Goal: Task Accomplishment & Management: Complete application form

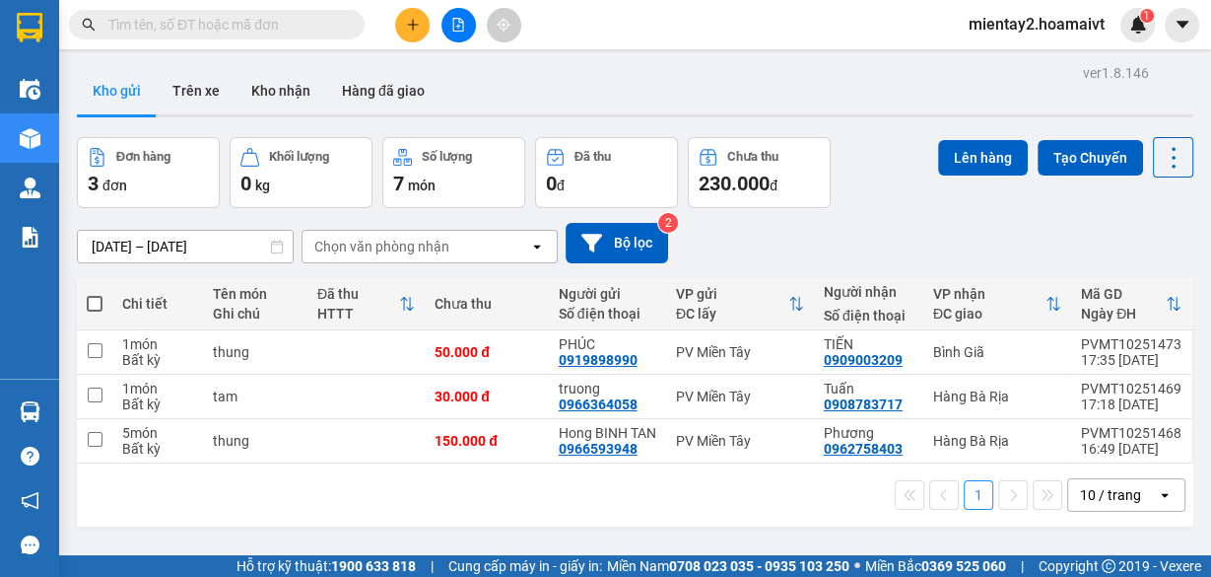
click at [434, 251] on div "Chọn văn phòng nhận" at bounding box center [381, 247] width 135 height 20
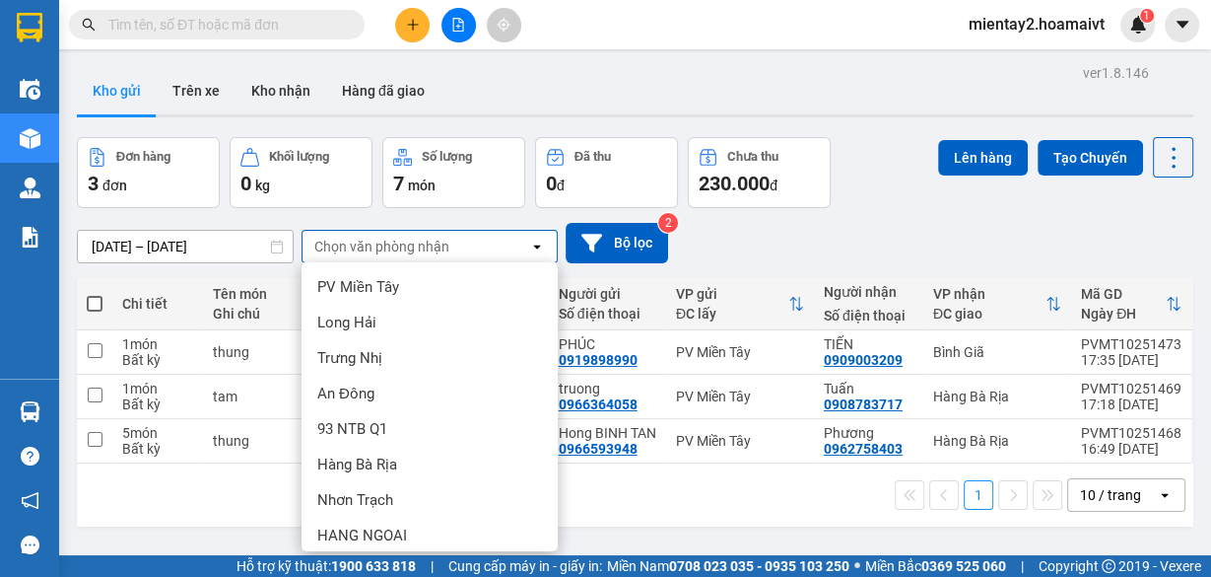
scroll to position [188, 0]
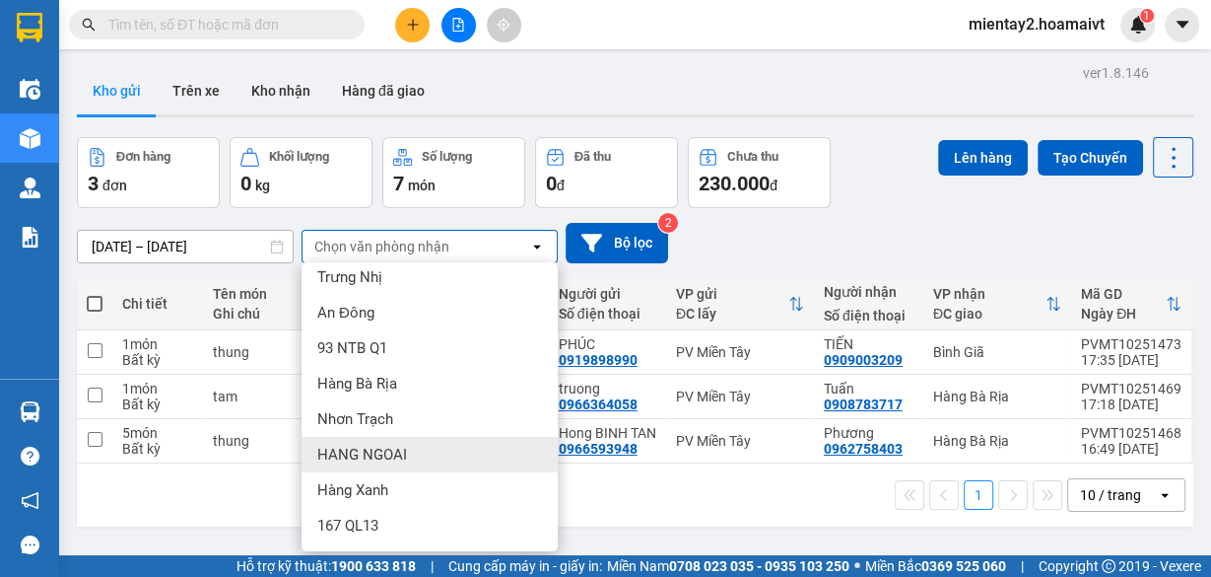
click at [437, 445] on div "HANG NGOAI" at bounding box center [430, 454] width 256 height 35
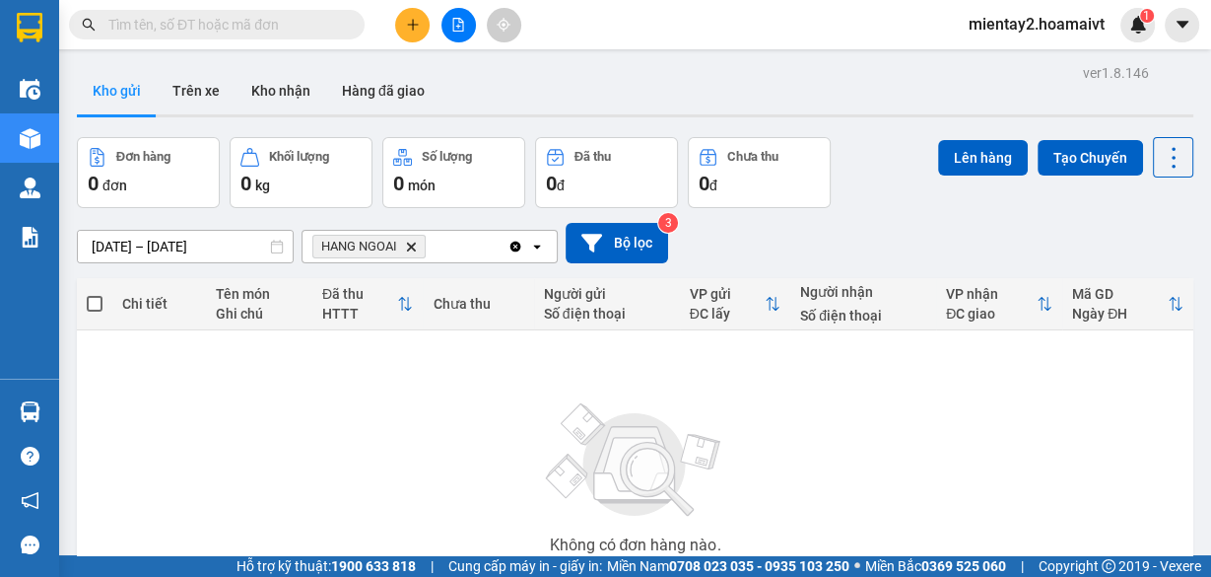
scroll to position [164, 0]
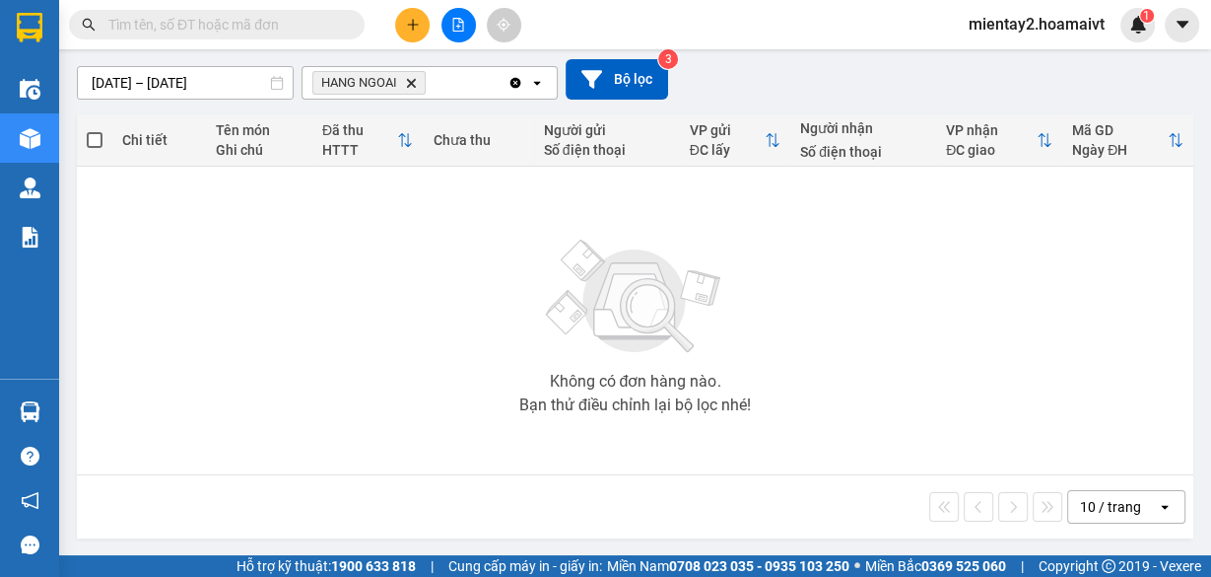
click at [1098, 506] on div "10 / trang" at bounding box center [1110, 507] width 61 height 20
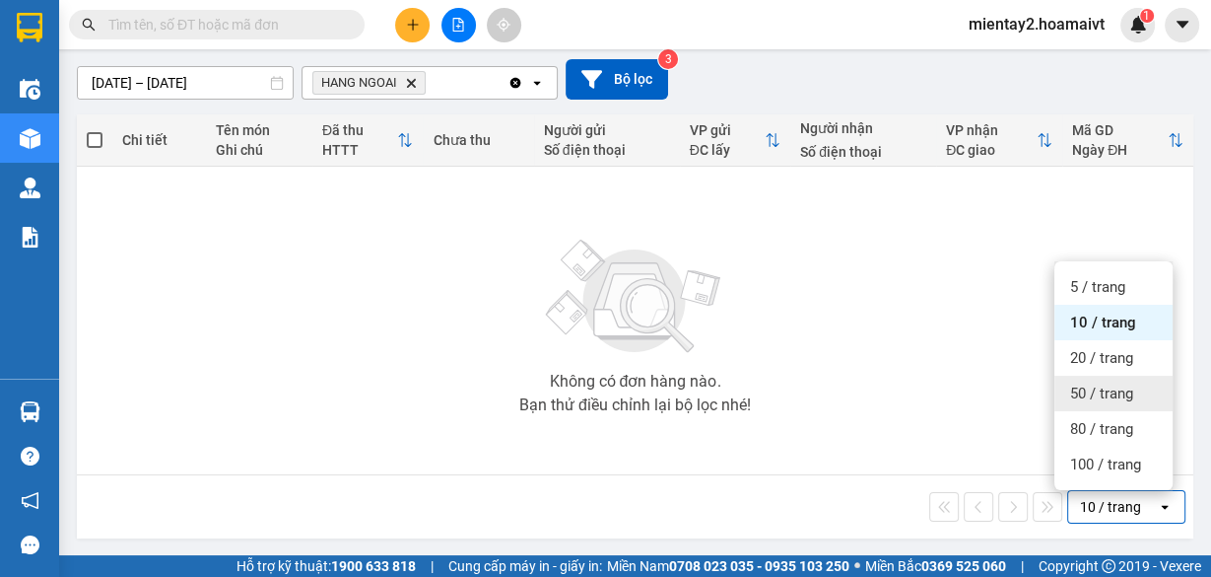
click at [1100, 394] on span "50 / trang" at bounding box center [1101, 393] width 63 height 20
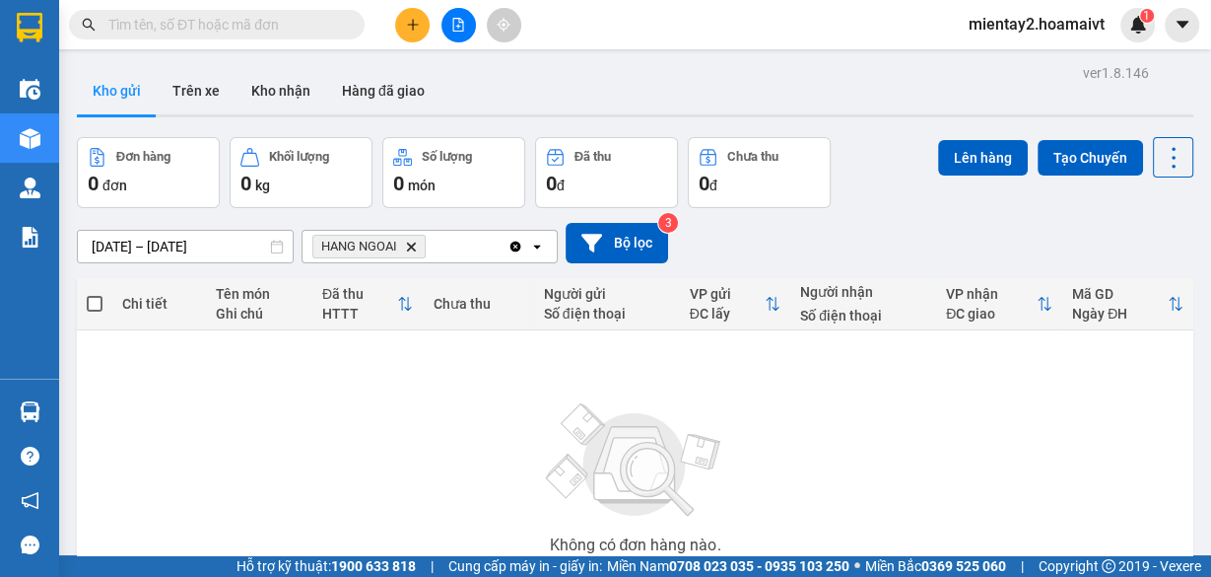
drag, startPoint x: 285, startPoint y: 89, endPoint x: 482, endPoint y: 101, distance: 197.5
click at [287, 87] on button "Kho nhận" at bounding box center [281, 90] width 91 height 47
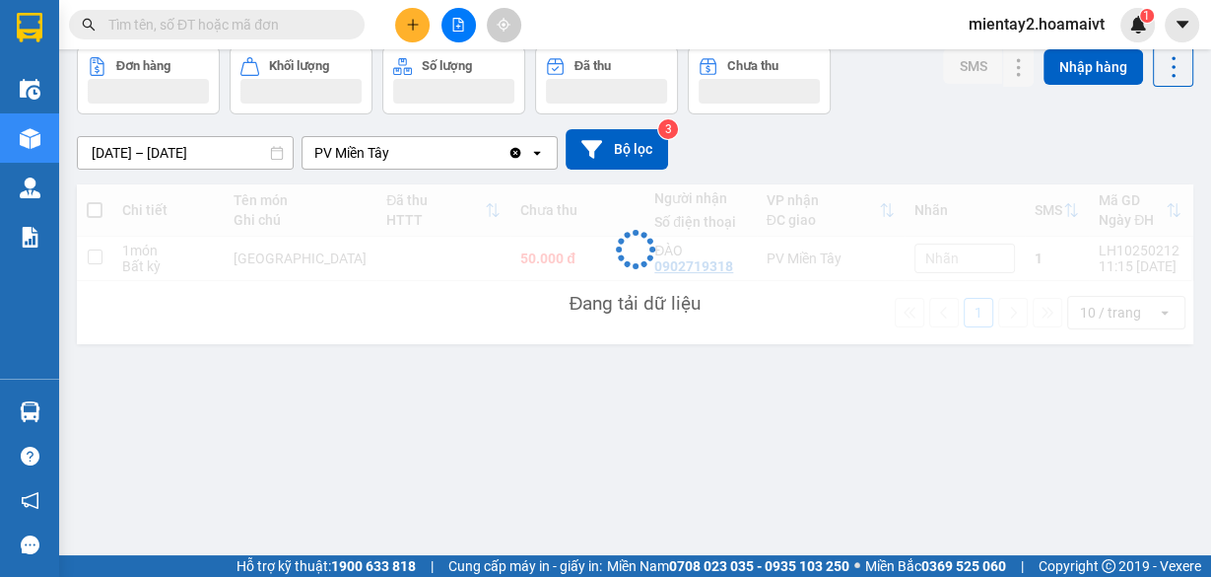
scroll to position [90, 0]
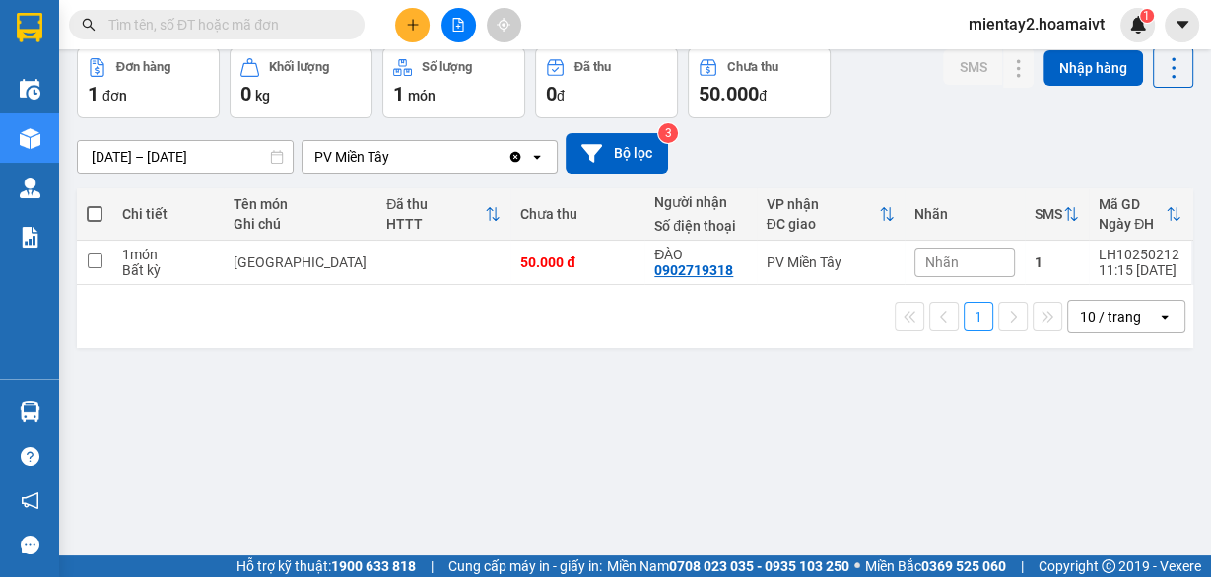
click at [1109, 312] on div "10 / trang" at bounding box center [1110, 317] width 61 height 20
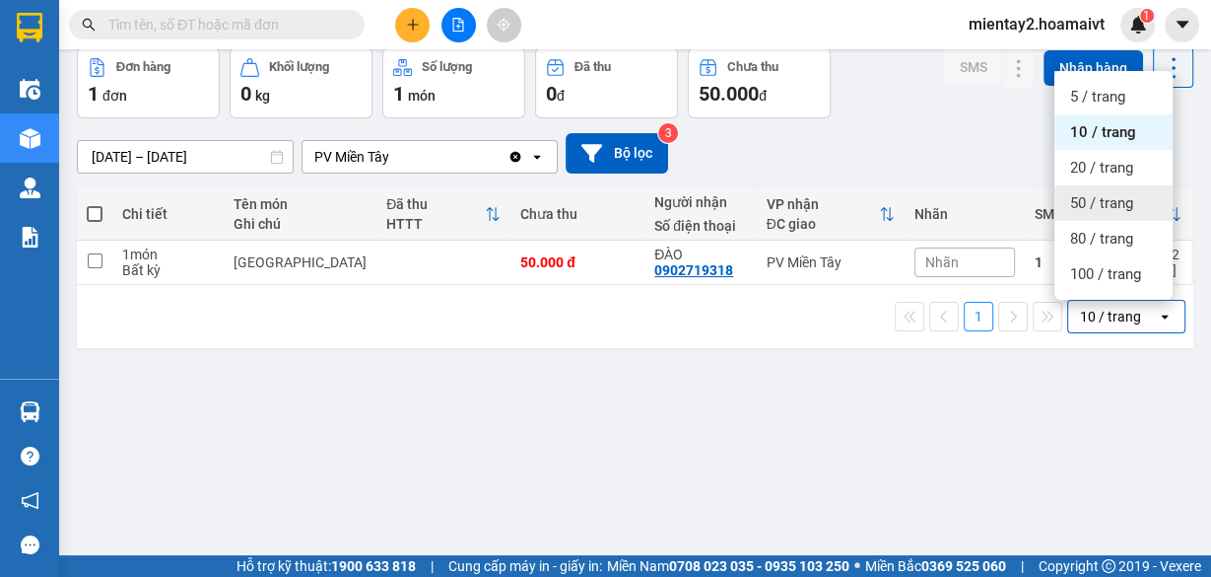
click at [1098, 204] on span "50 / trang" at bounding box center [1101, 203] width 63 height 20
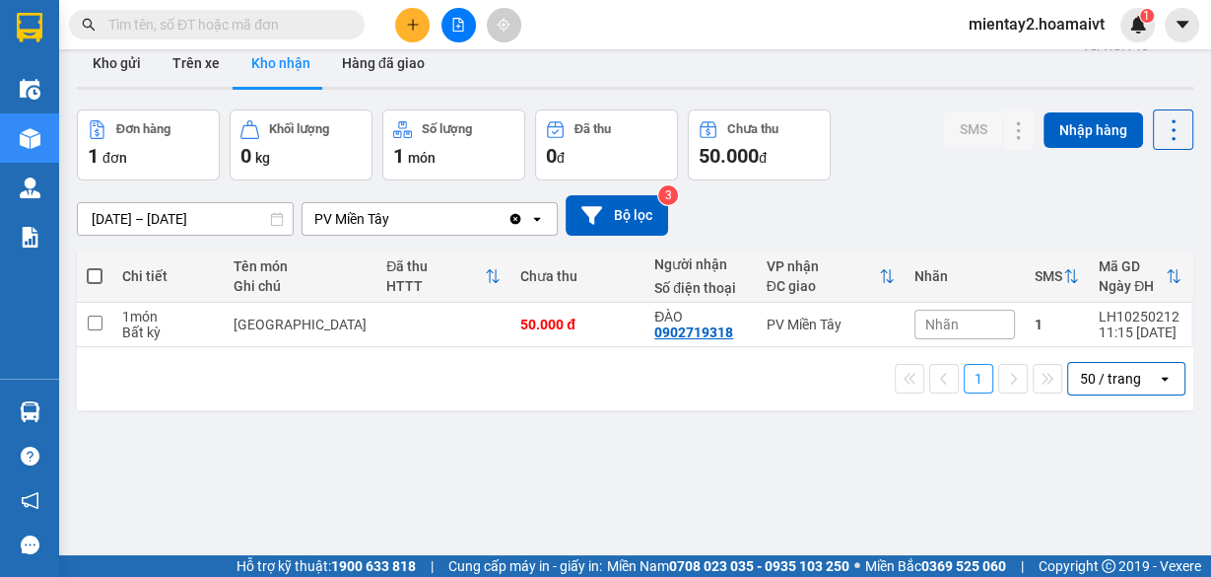
scroll to position [0, 0]
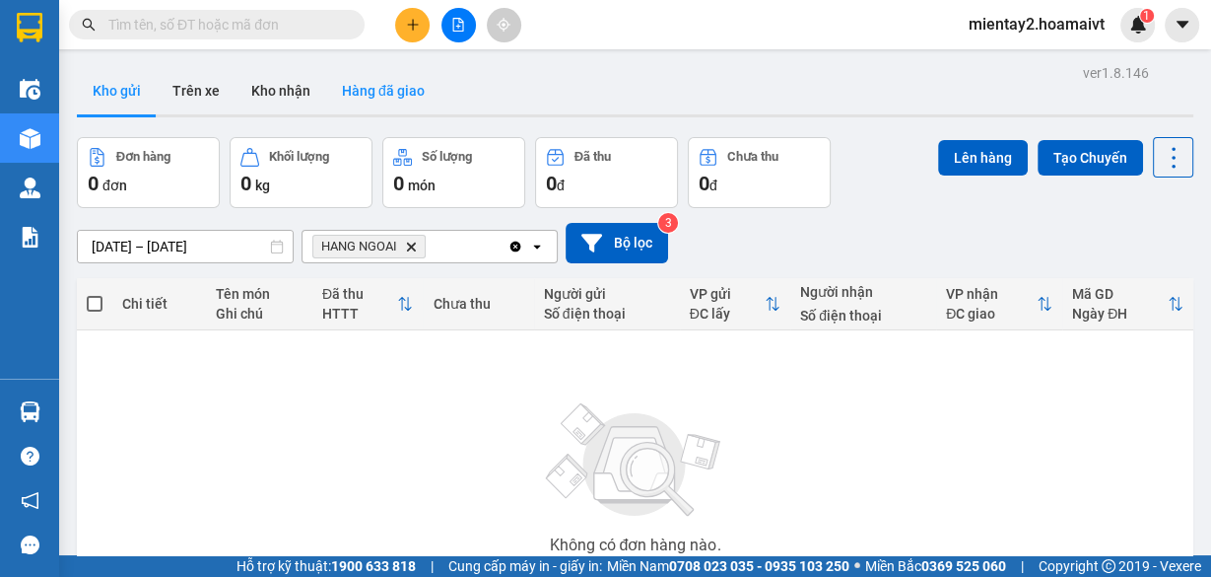
click at [285, 90] on button "Kho nhận" at bounding box center [281, 90] width 91 height 47
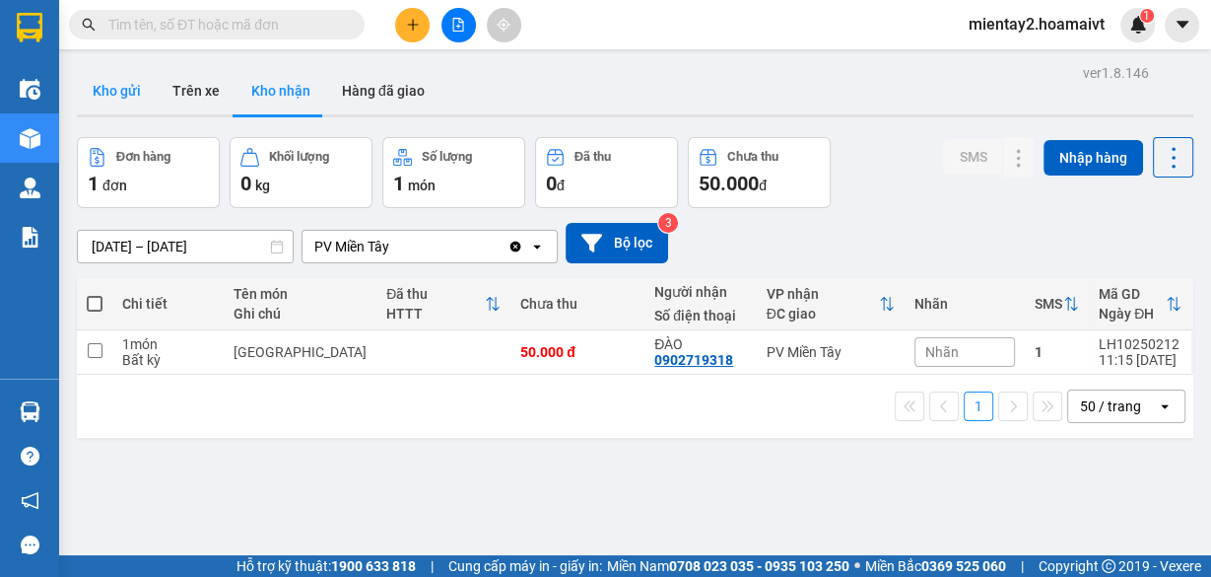
click at [152, 91] on button "Kho gửi" at bounding box center [117, 90] width 80 height 47
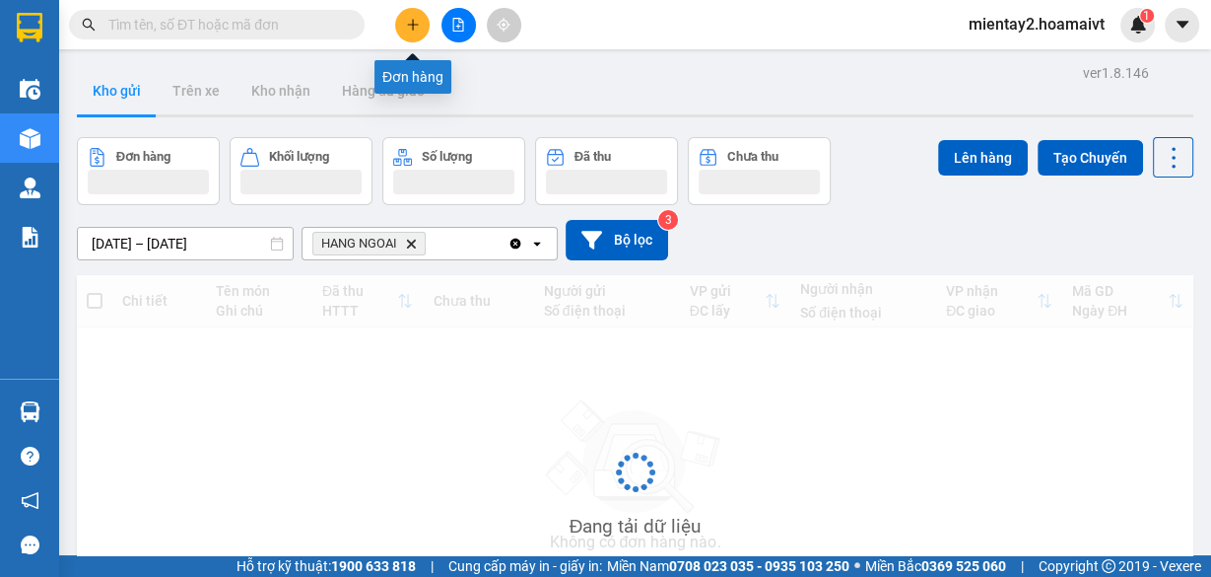
click at [408, 27] on icon "plus" at bounding box center [413, 25] width 14 height 14
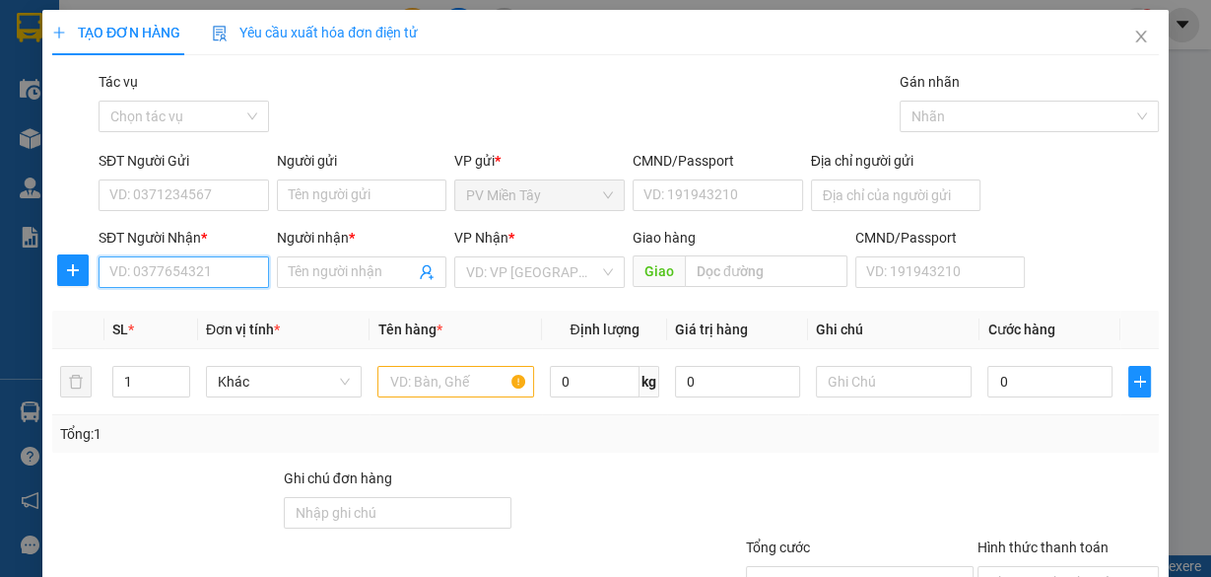
click at [163, 258] on input "SĐT Người Nhận *" at bounding box center [184, 272] width 171 height 32
type input "0907182837"
click at [192, 304] on div "0907182837 - PHước" at bounding box center [181, 311] width 145 height 22
type input "0913924515 a Thong"
type input "PHước"
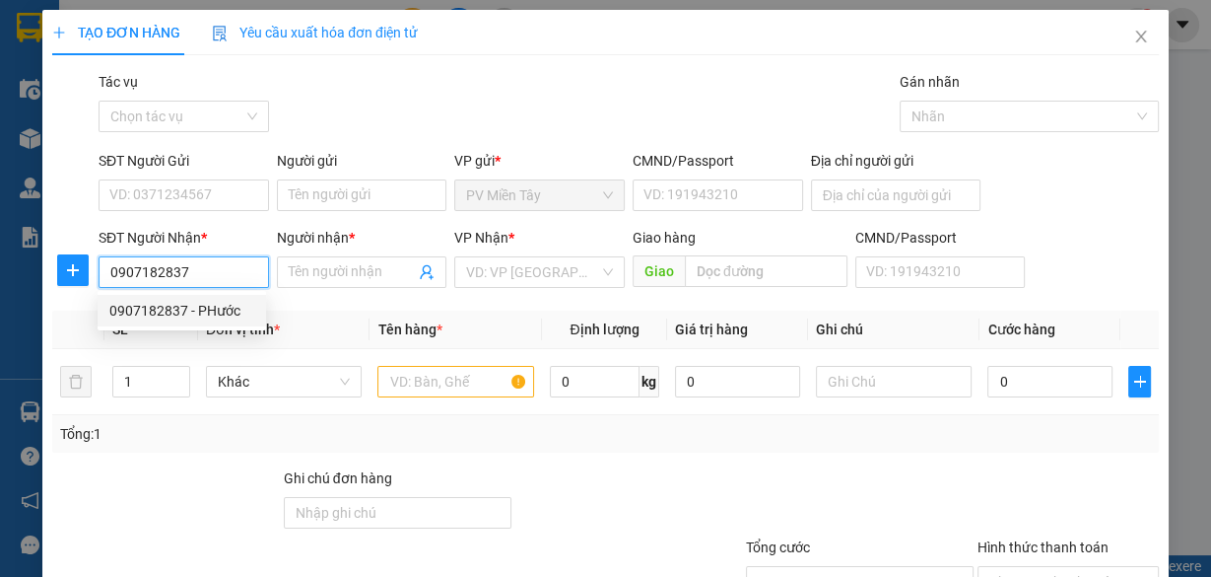
type input "ẹo ông từ"
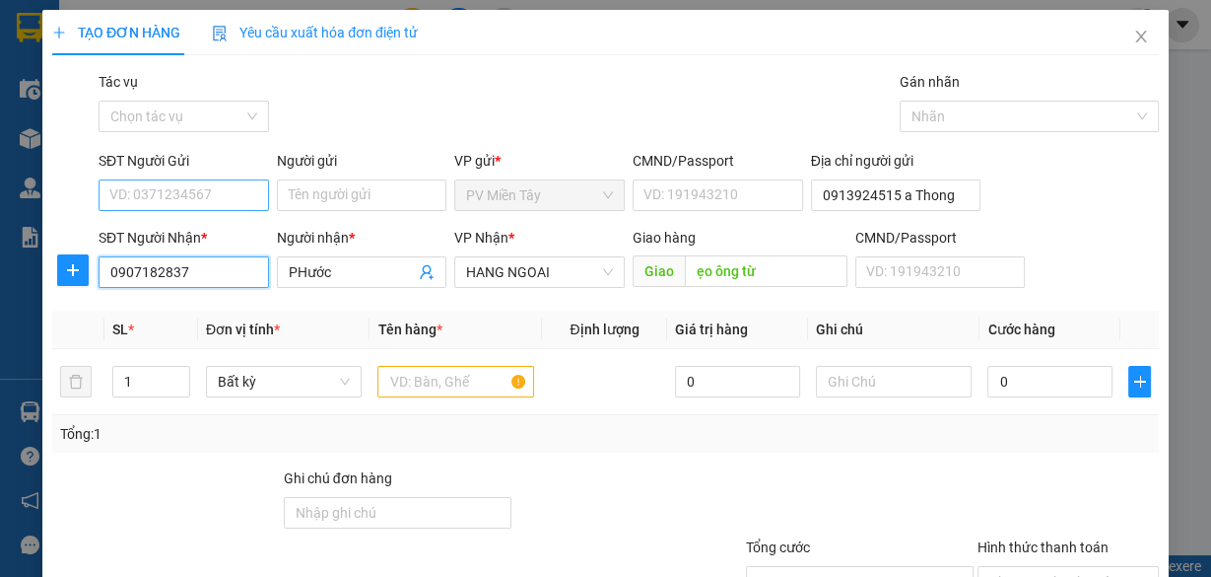
type input "0907182837"
click at [229, 195] on input "SĐT Người Gửi" at bounding box center [184, 195] width 171 height 32
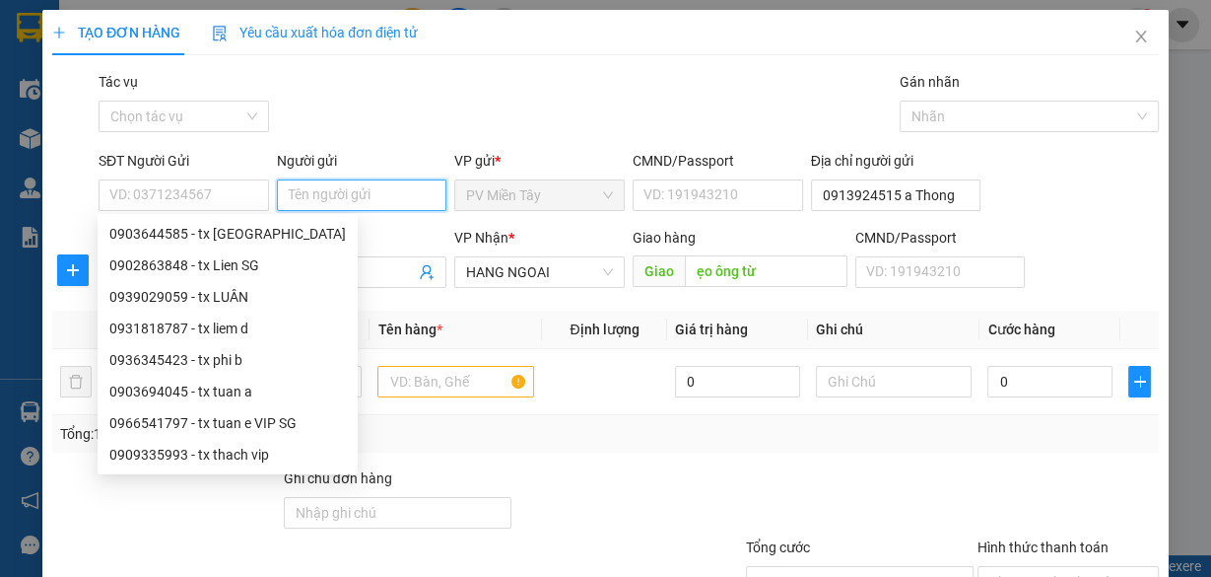
click at [384, 192] on input "Người gửi" at bounding box center [362, 195] width 171 height 32
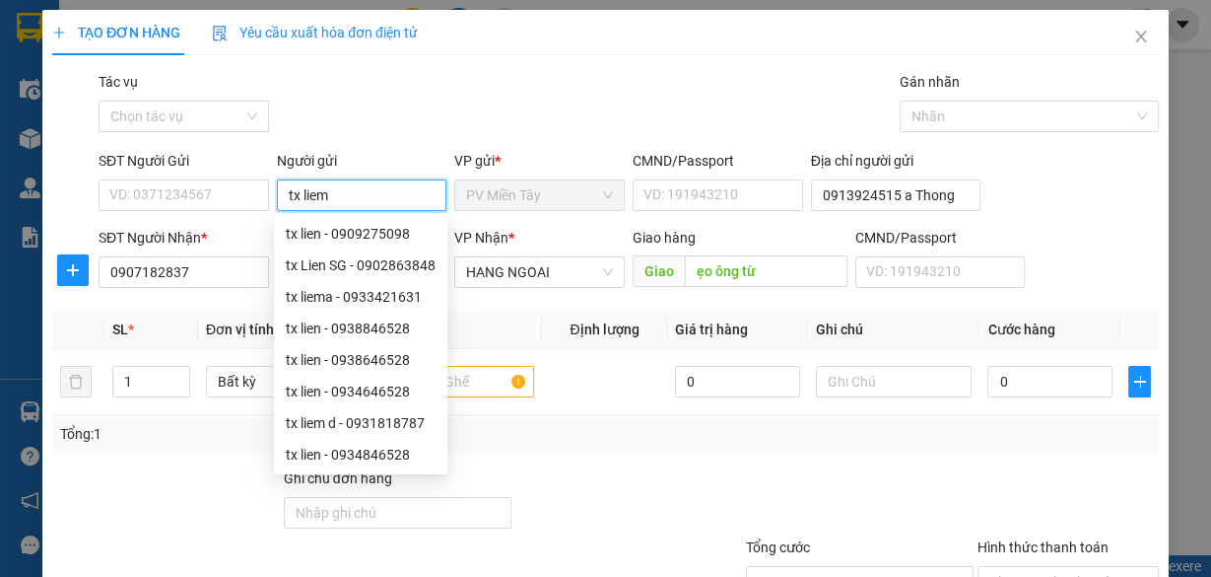
type input "tx liem d"
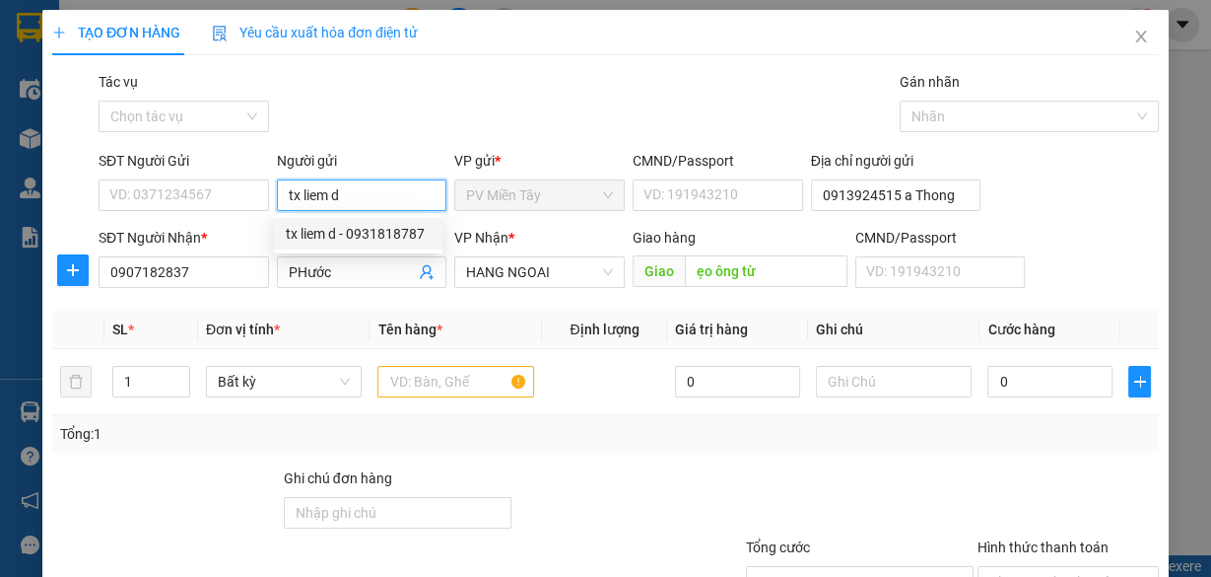
click at [366, 227] on div "tx liem d - 0931818787" at bounding box center [358, 234] width 145 height 22
type input "0931818787"
type input "tx liem d"
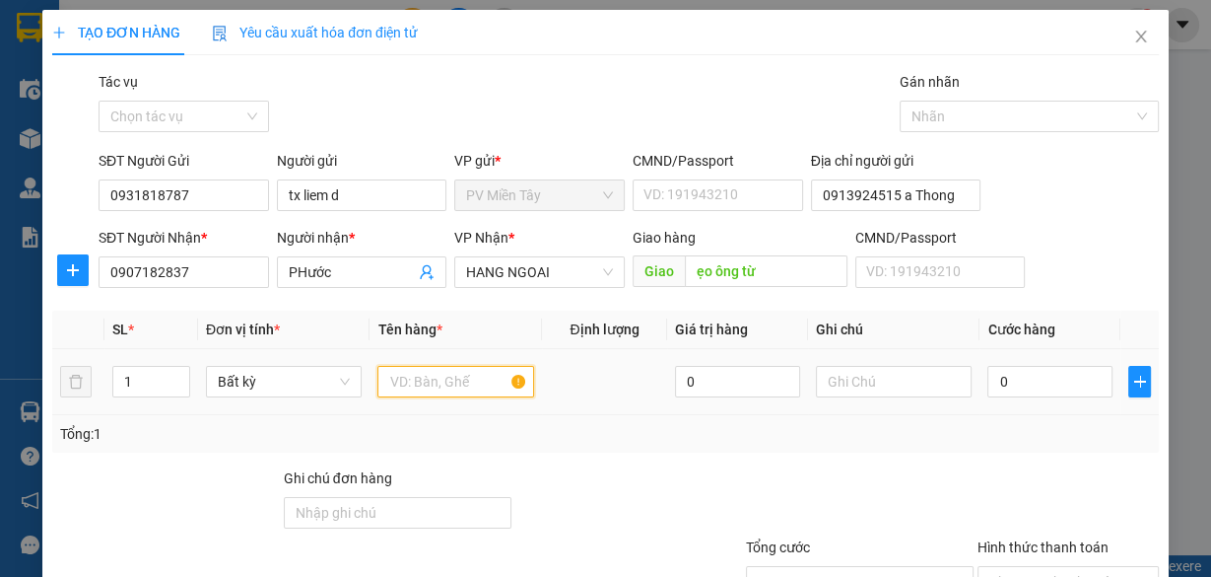
click at [426, 366] on input "text" at bounding box center [455, 382] width 157 height 32
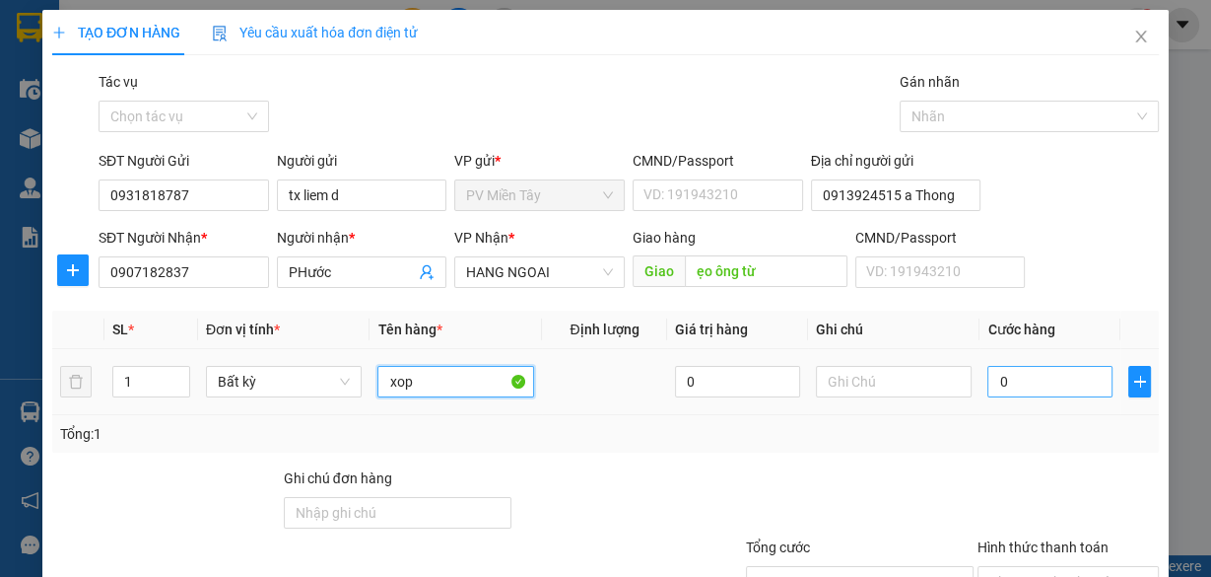
type input "xop"
click at [1078, 384] on input "0" at bounding box center [1050, 382] width 125 height 32
type input "7"
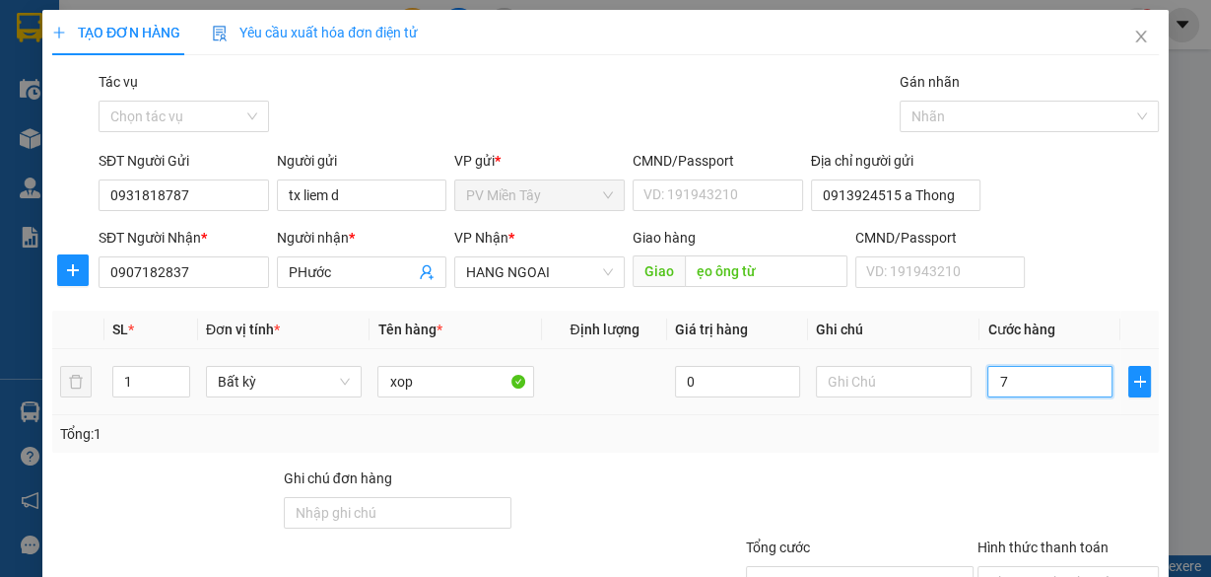
type input "70"
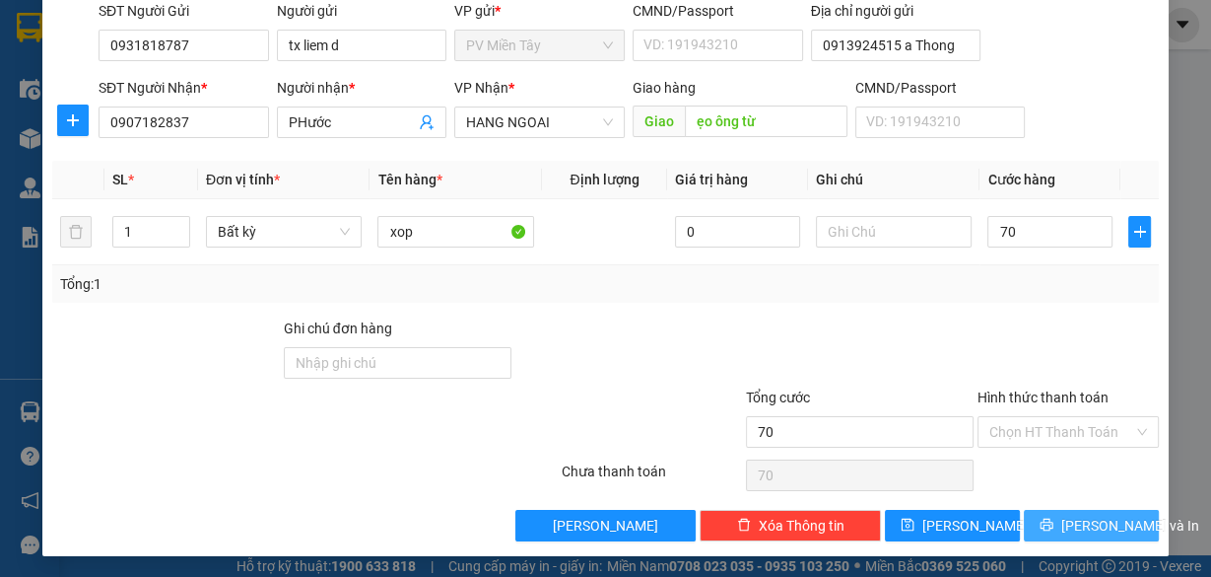
type input "70.000"
click at [1066, 518] on span "[PERSON_NAME] và In" at bounding box center [1130, 525] width 138 height 22
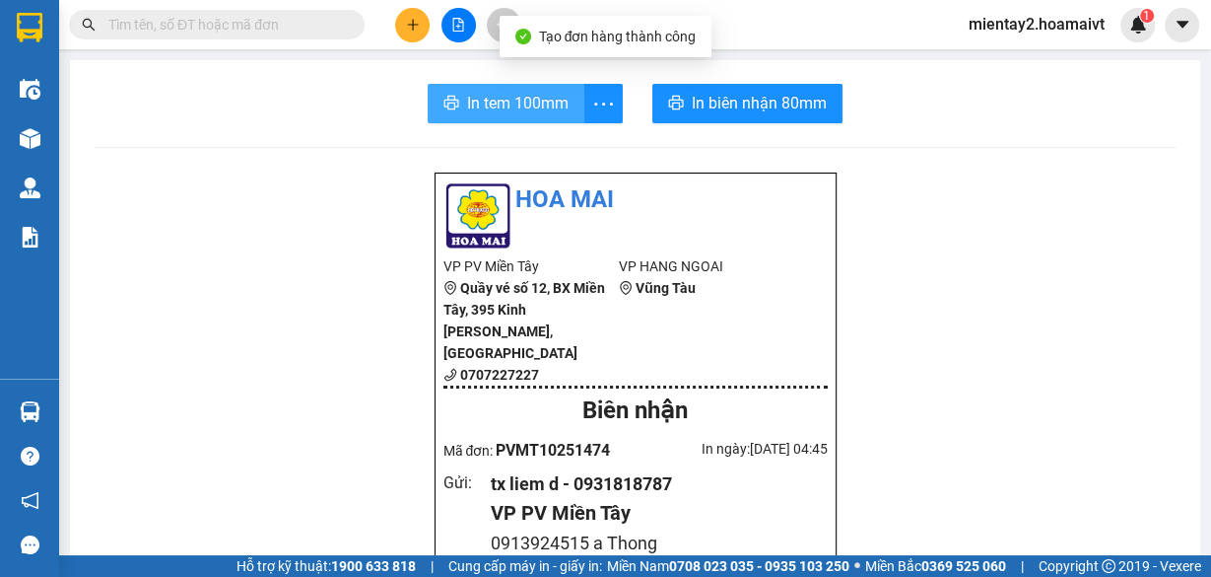
click at [554, 113] on span "In tem 100mm" at bounding box center [518, 103] width 102 height 25
click at [564, 110] on button "In tem 100mm" at bounding box center [506, 103] width 157 height 39
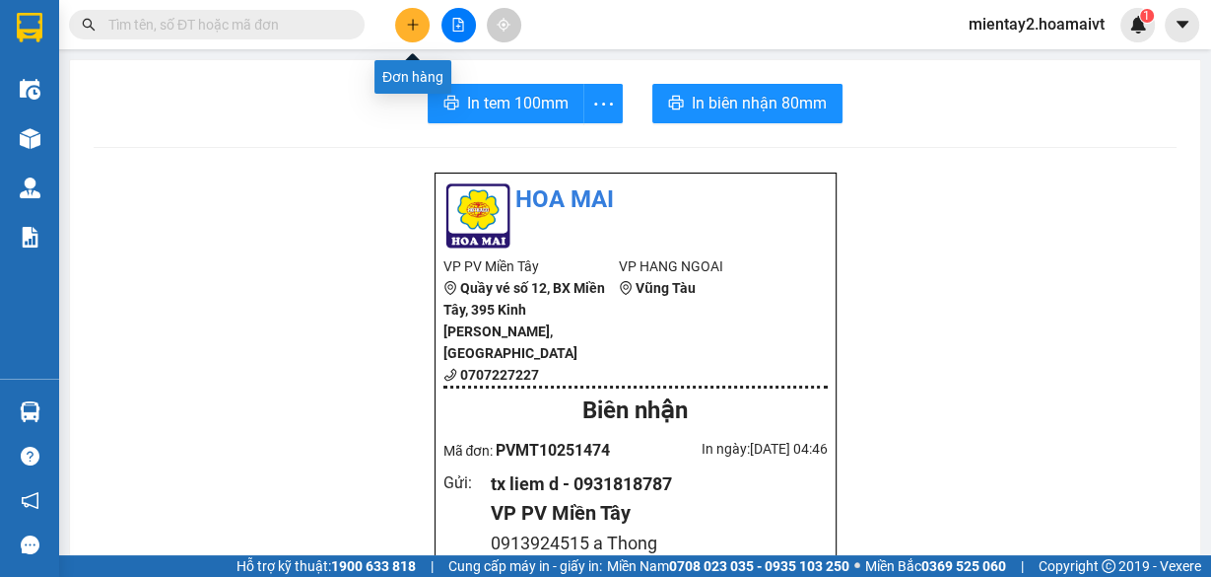
click at [411, 23] on icon "plus" at bounding box center [413, 25] width 14 height 14
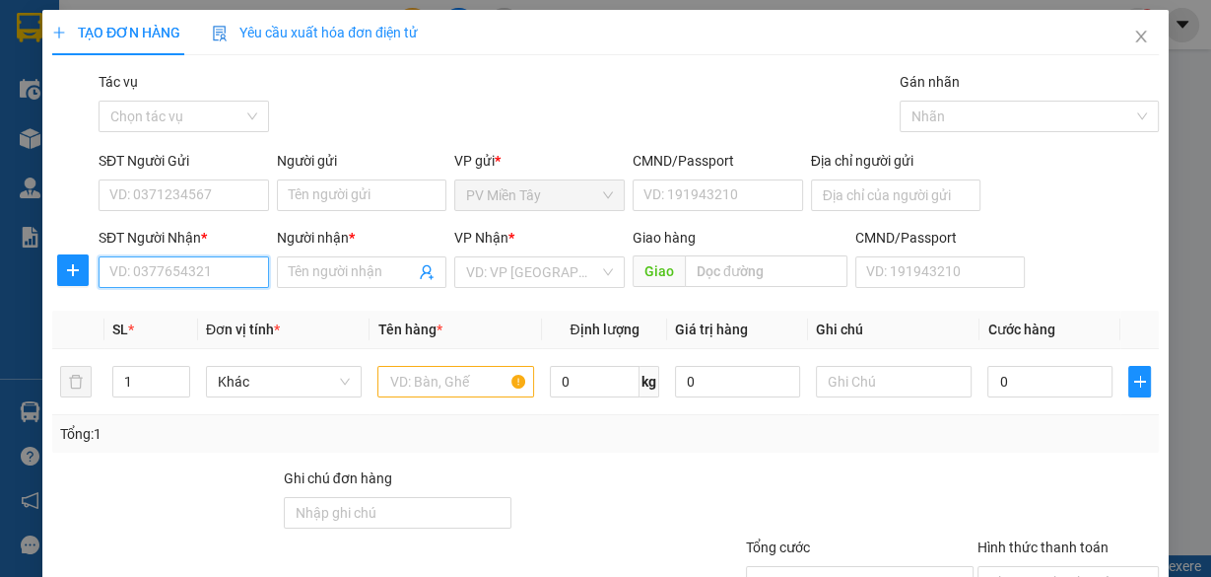
click at [224, 274] on input "SĐT Người Nhận *" at bounding box center [184, 272] width 171 height 32
type input "0902735874"
click at [318, 269] on input "Người nhận *" at bounding box center [352, 272] width 127 height 22
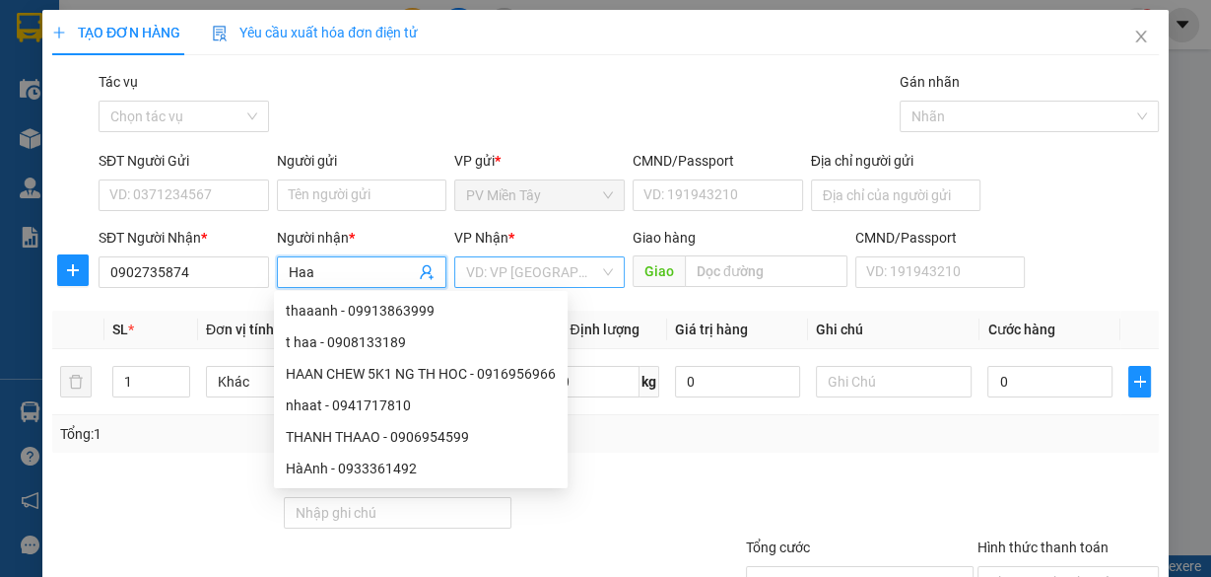
click at [523, 269] on input "search" at bounding box center [532, 272] width 133 height 30
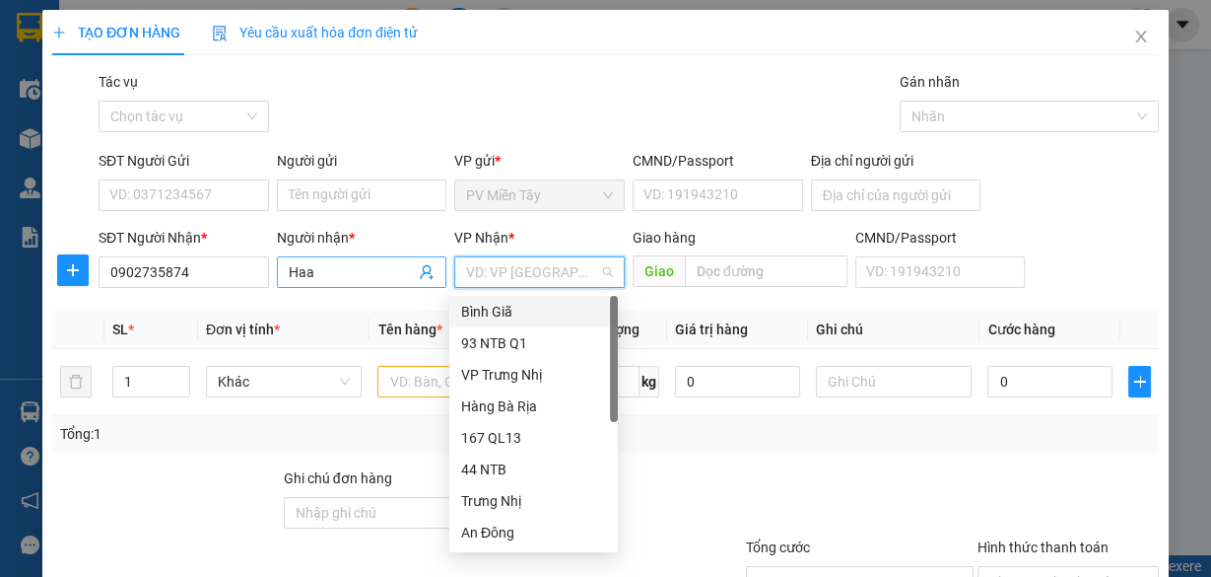
click at [350, 269] on input "Haa" at bounding box center [352, 272] width 127 height 22
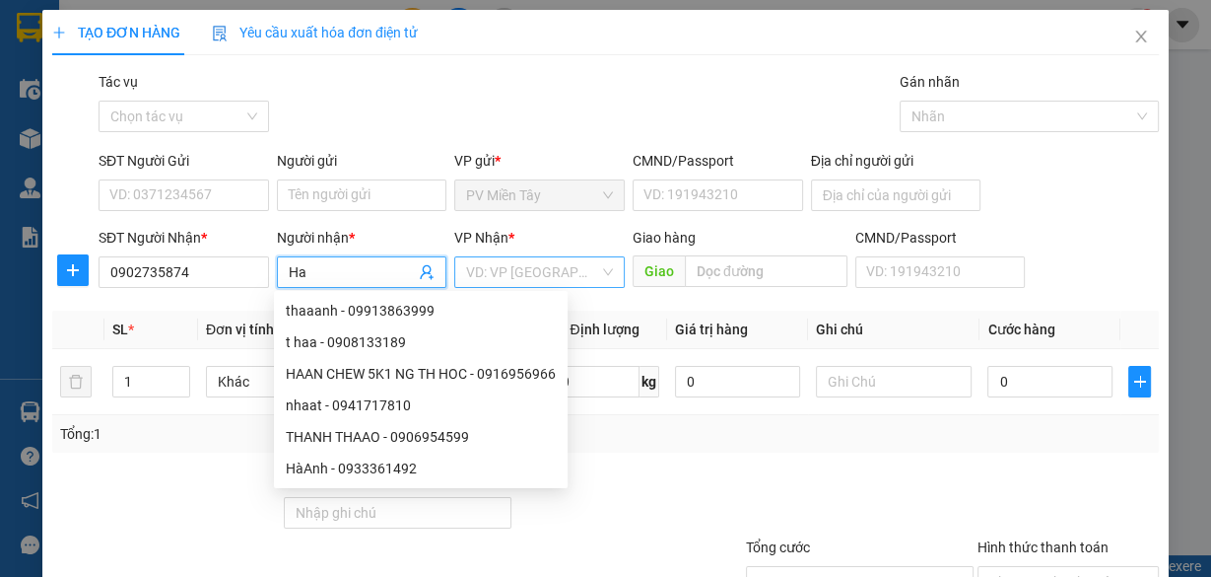
type input "Ha"
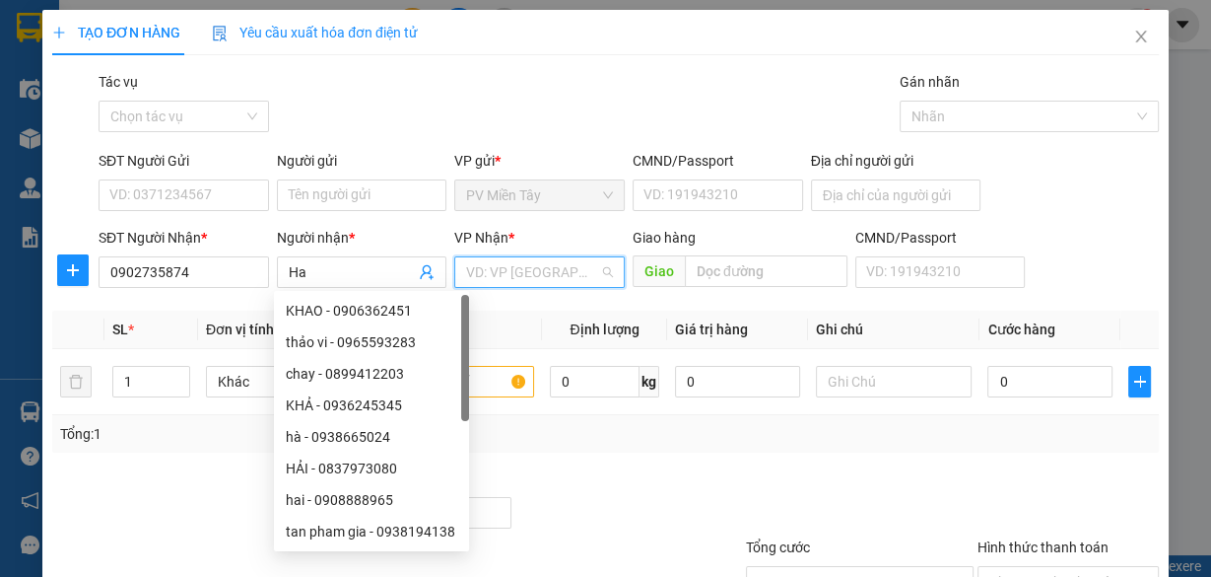
click at [526, 272] on input "search" at bounding box center [532, 272] width 133 height 30
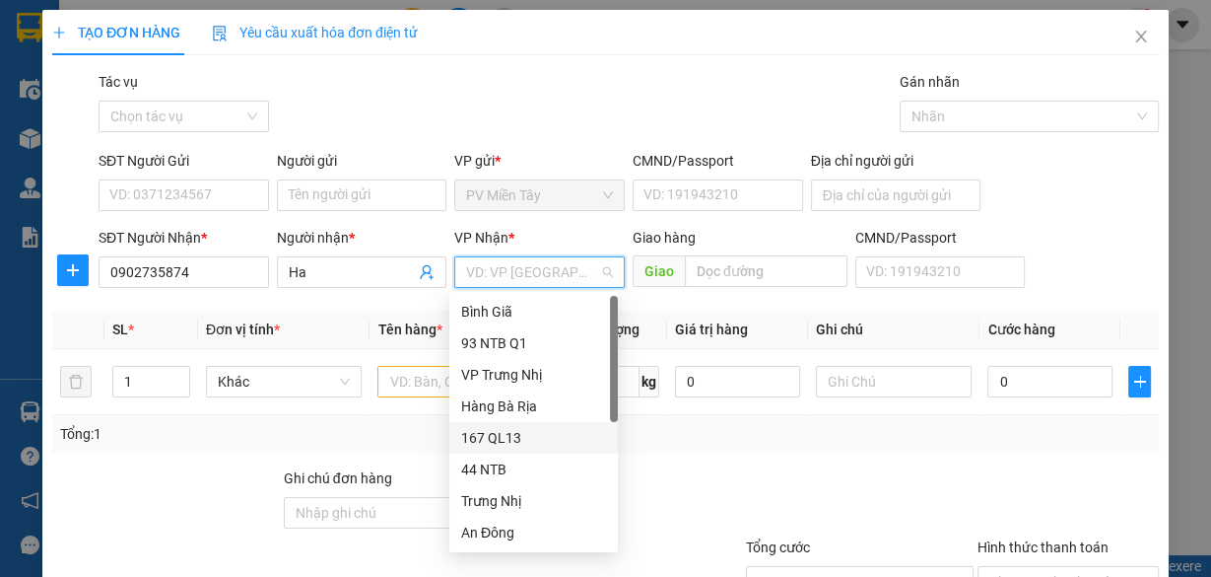
scroll to position [158, 0]
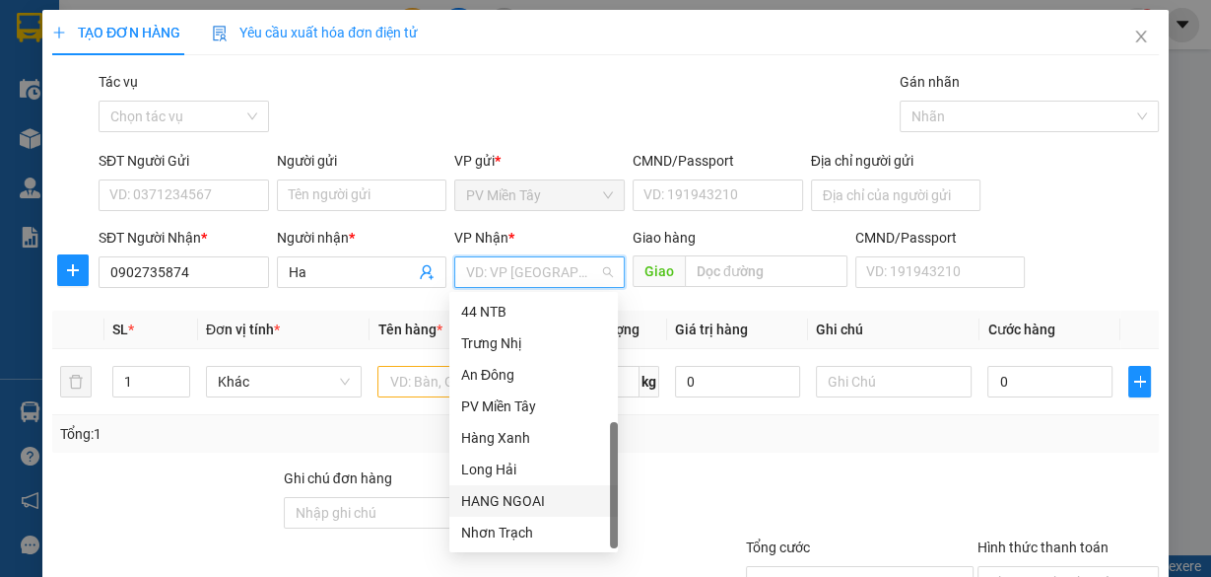
drag, startPoint x: 530, startPoint y: 497, endPoint x: 667, endPoint y: 343, distance: 205.9
click at [532, 496] on div "HANG NGOAI" at bounding box center [533, 501] width 145 height 22
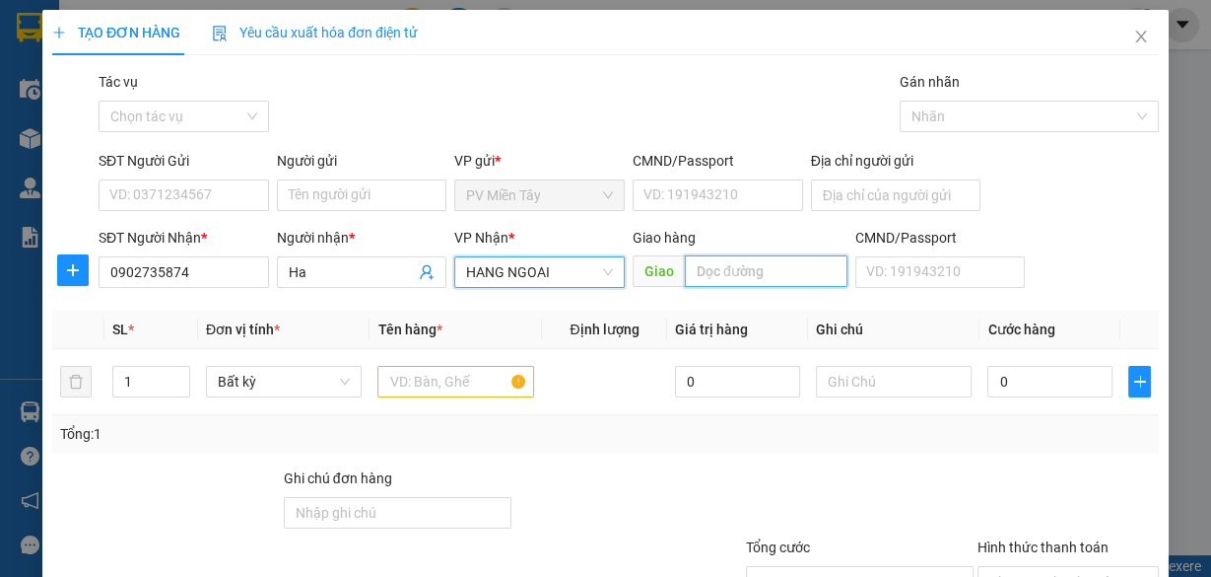
click at [752, 268] on input "text" at bounding box center [766, 271] width 163 height 32
type input "d"
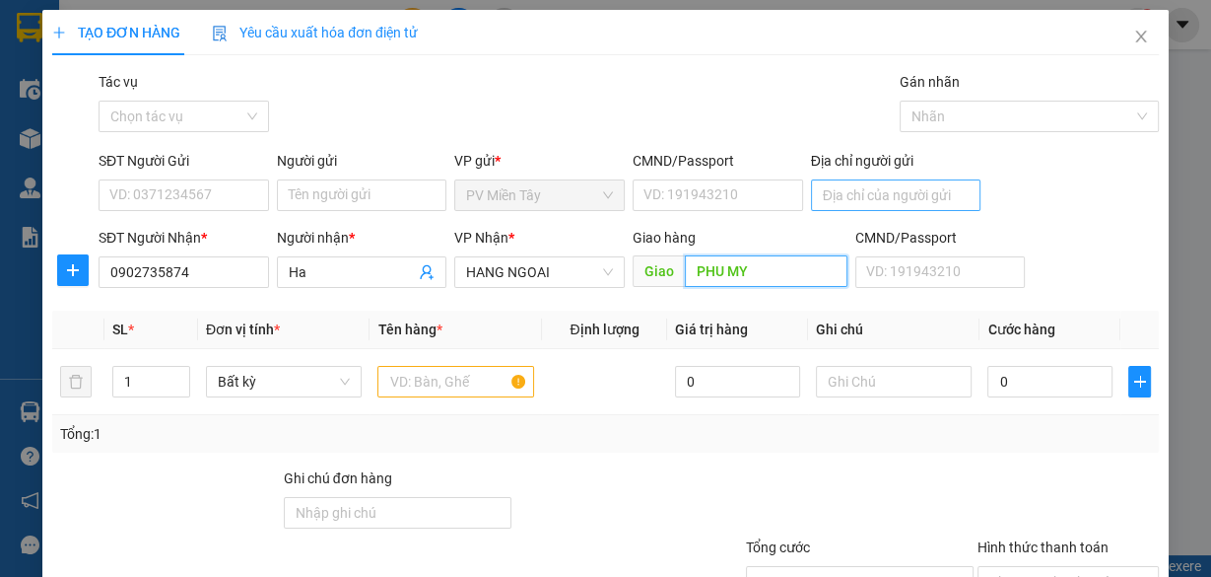
type input "PHU MY"
click at [935, 190] on input "Địa chỉ người gửi" at bounding box center [896, 195] width 171 height 32
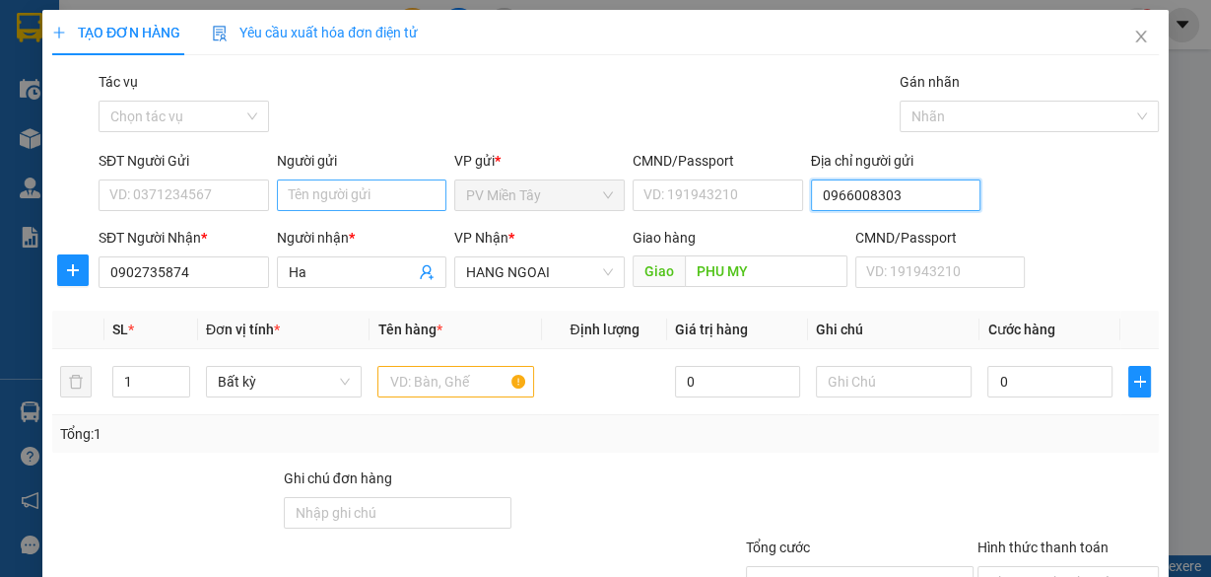
type input "0966008303"
click at [397, 202] on input "Người gửi" at bounding box center [362, 195] width 171 height 32
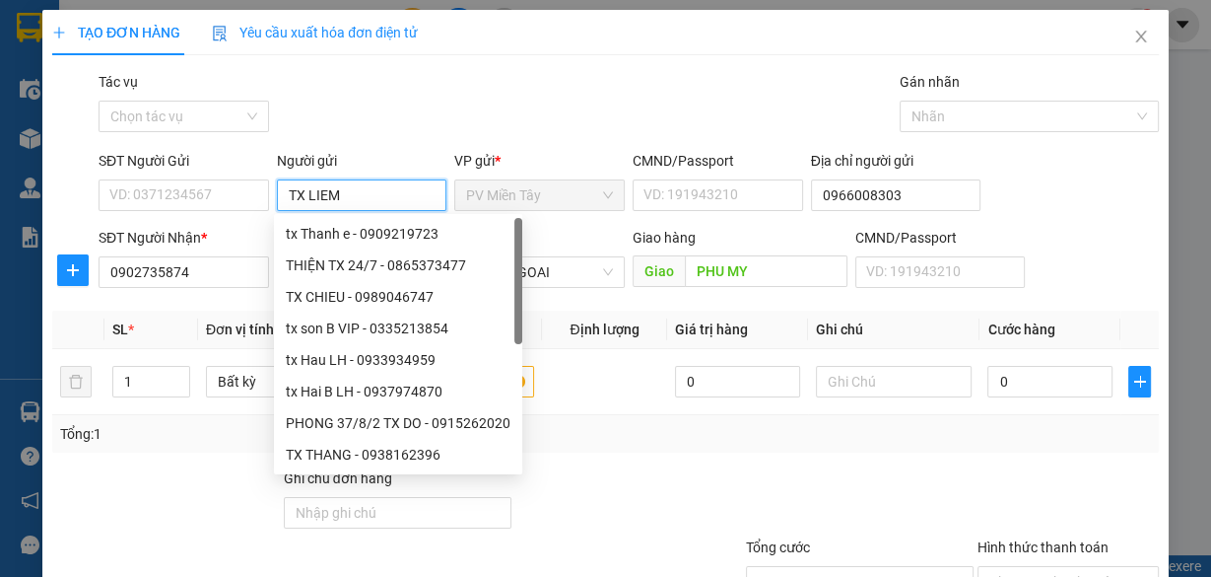
type input "TX LIEM D"
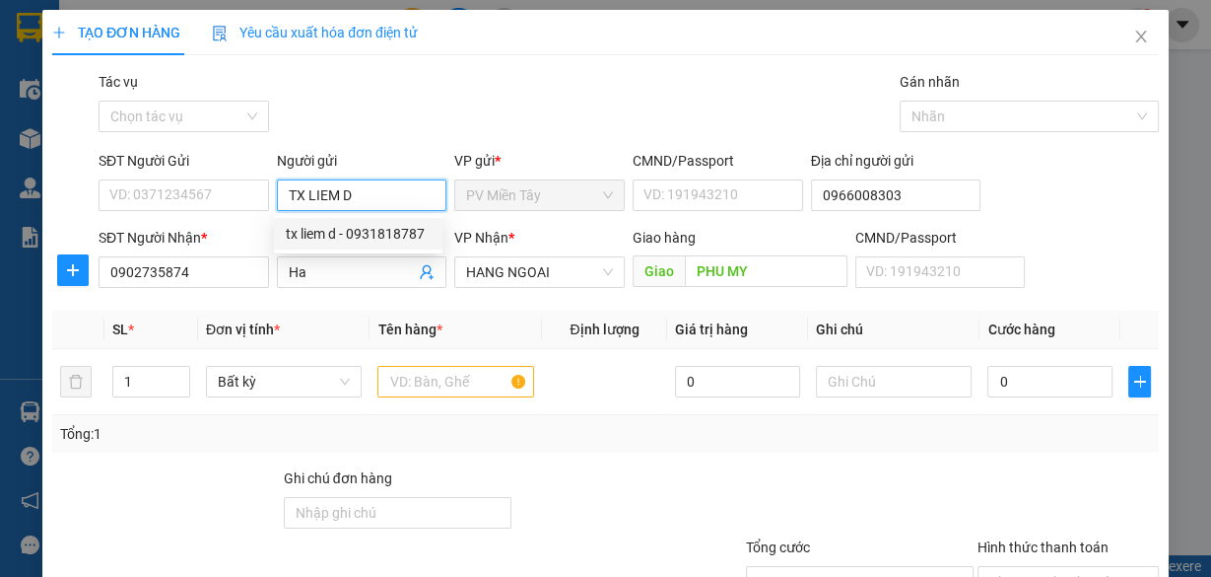
click at [366, 238] on div "tx liem d - 0931818787" at bounding box center [358, 234] width 145 height 22
type input "0931818787"
type input "tx liem d"
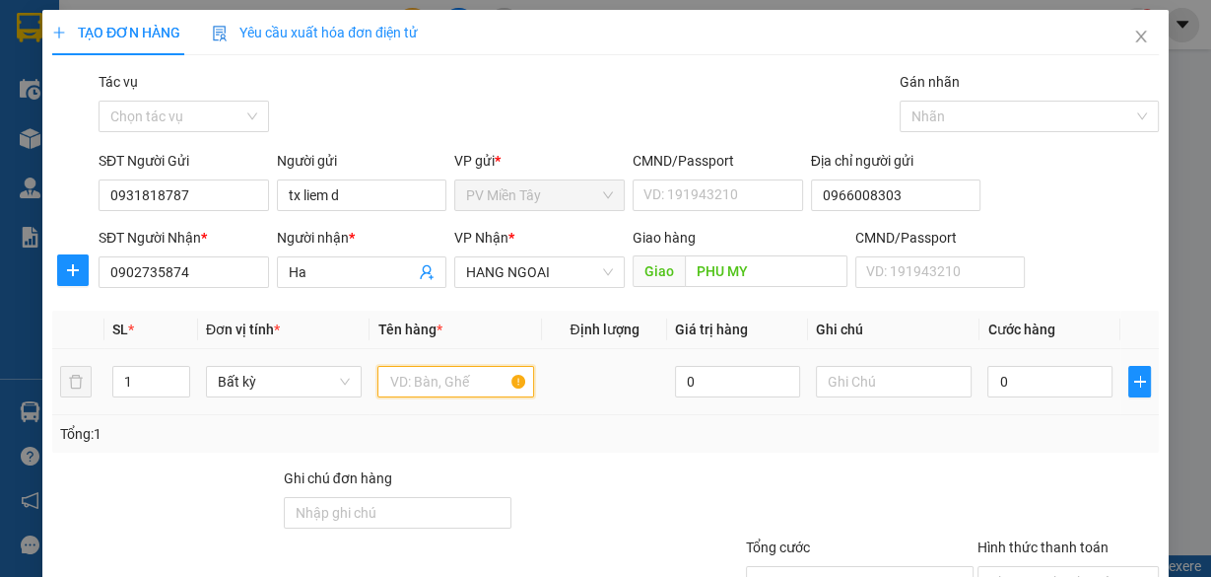
click at [446, 381] on input "text" at bounding box center [455, 382] width 157 height 32
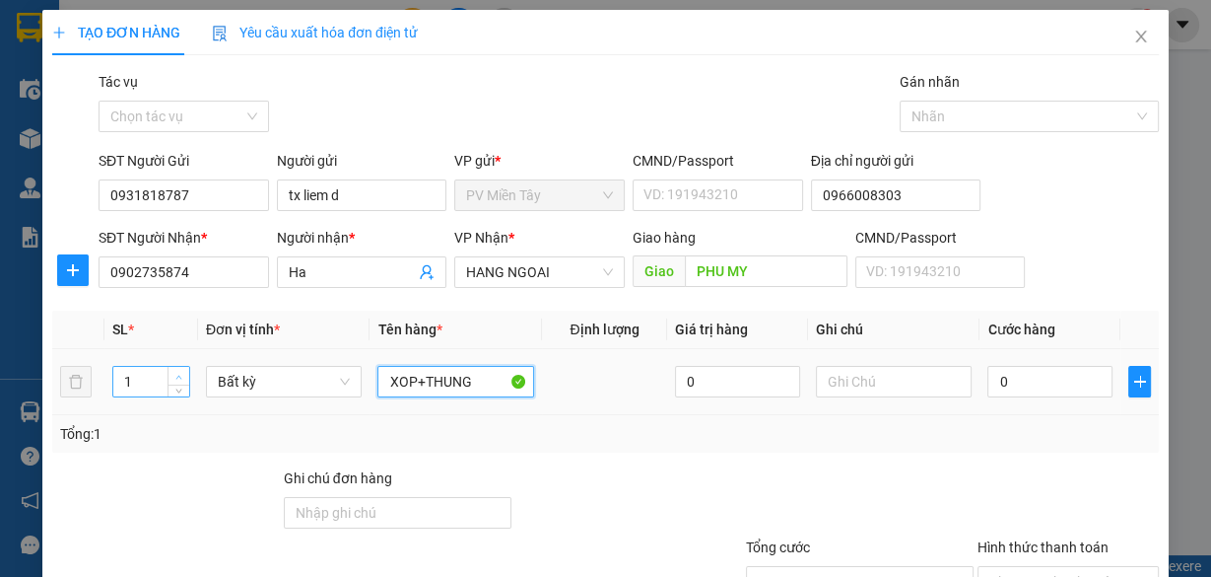
type input "XOP+THUNG"
type input "2"
click at [179, 374] on icon "up" at bounding box center [178, 377] width 7 height 7
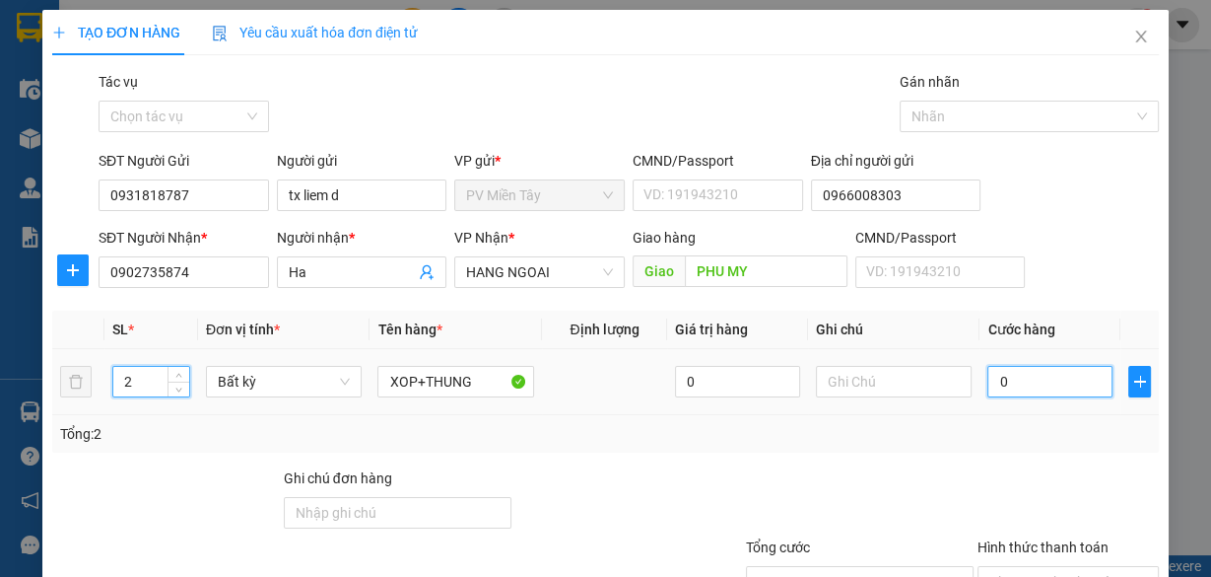
click at [1049, 393] on input "0" at bounding box center [1050, 382] width 125 height 32
type input "8"
type input "80"
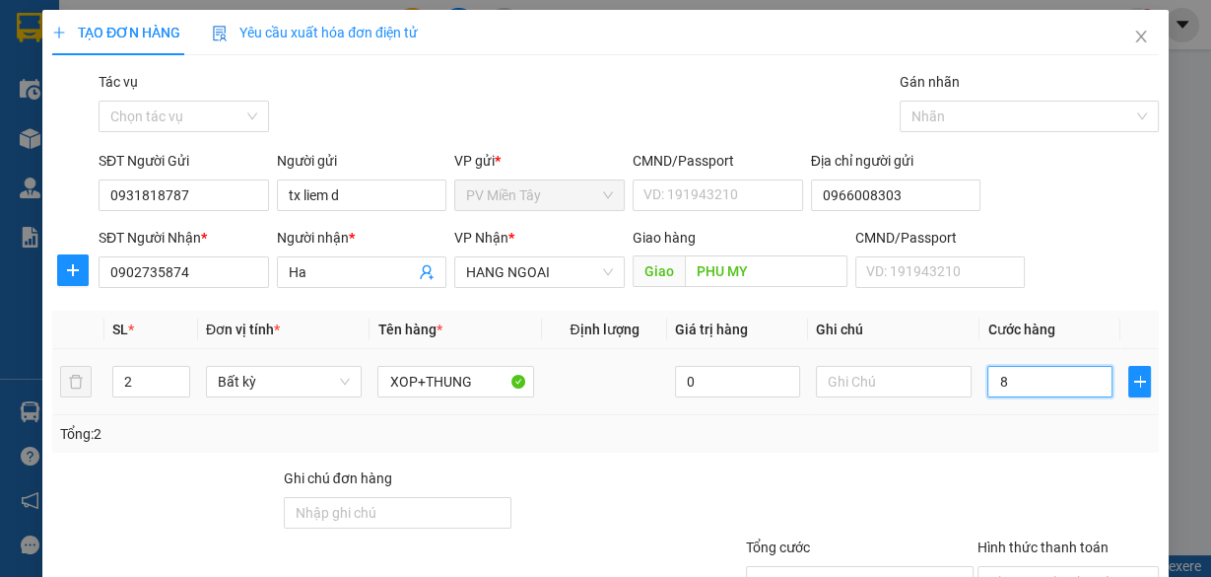
type input "80"
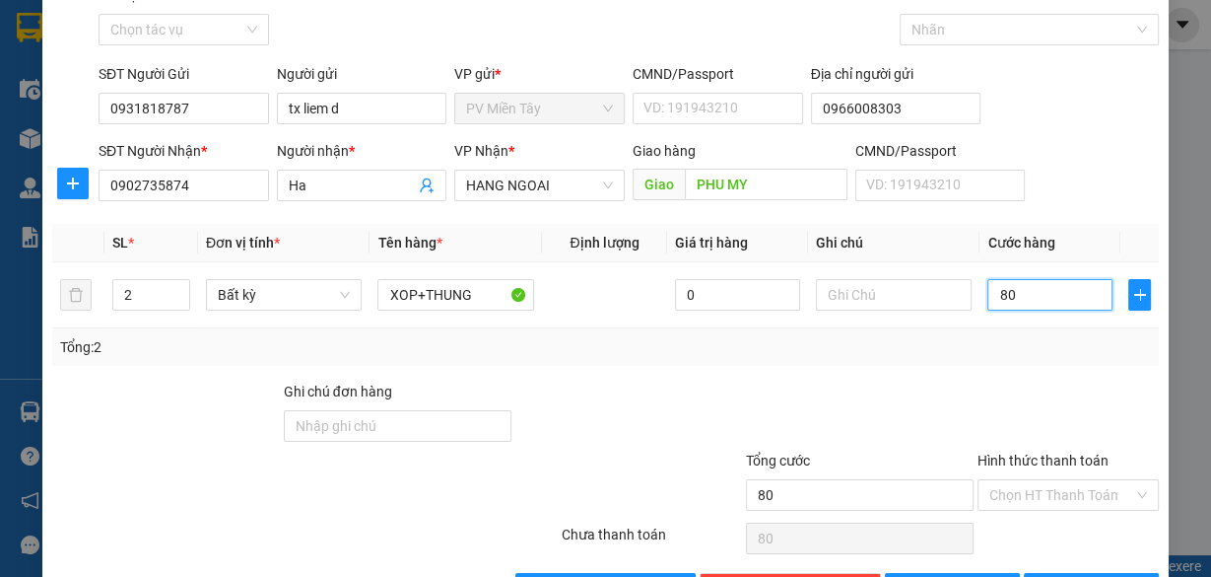
scroll to position [150, 0]
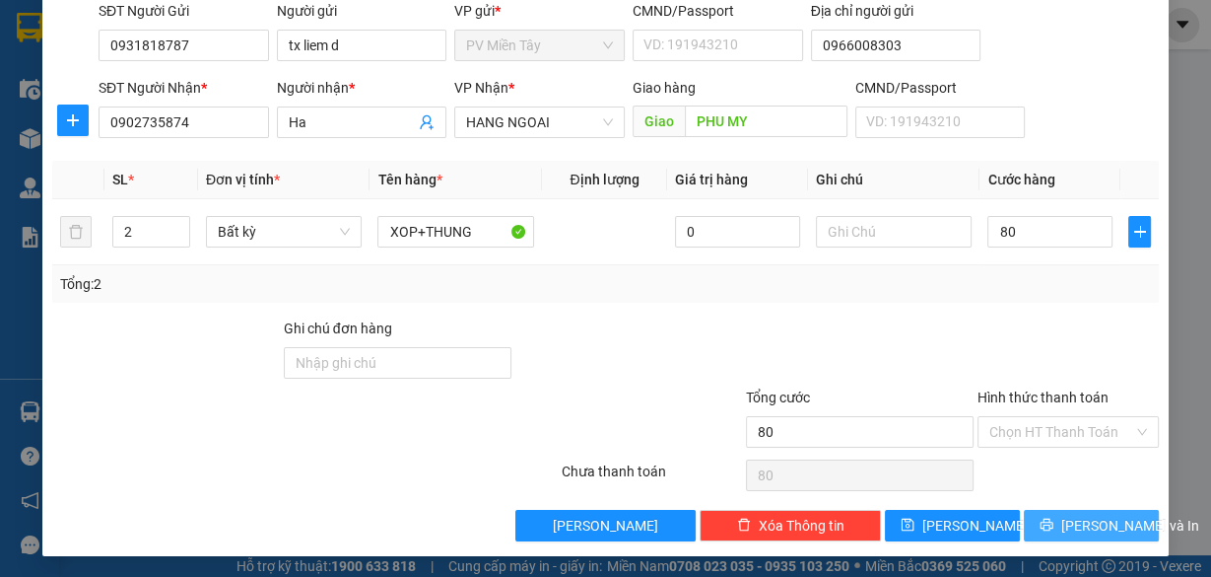
type input "80.000"
drag, startPoint x: 1076, startPoint y: 517, endPoint x: 1055, endPoint y: 503, distance: 26.2
click at [1075, 514] on span "Lưu và In" at bounding box center [1130, 525] width 138 height 22
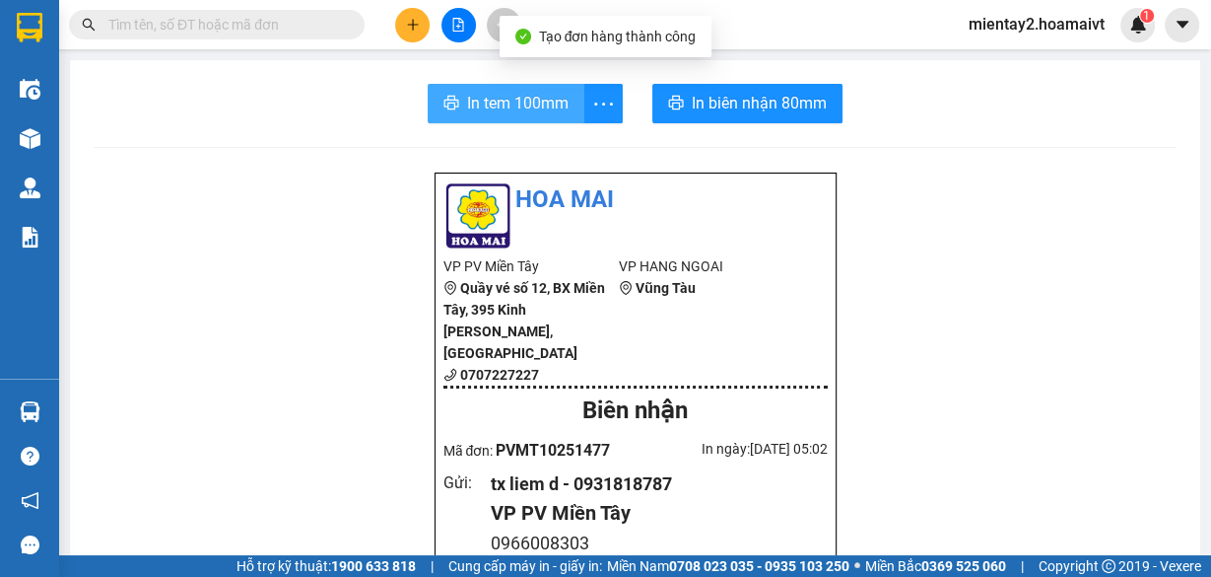
click at [554, 93] on span "In tem 100mm" at bounding box center [518, 103] width 102 height 25
